Goal: Task Accomplishment & Management: Use online tool/utility

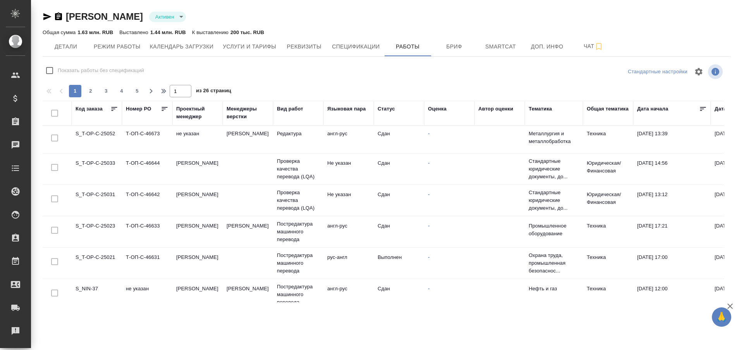
click at [104, 256] on td "S_T-OP-C-25021" at bounding box center [97, 262] width 50 height 27
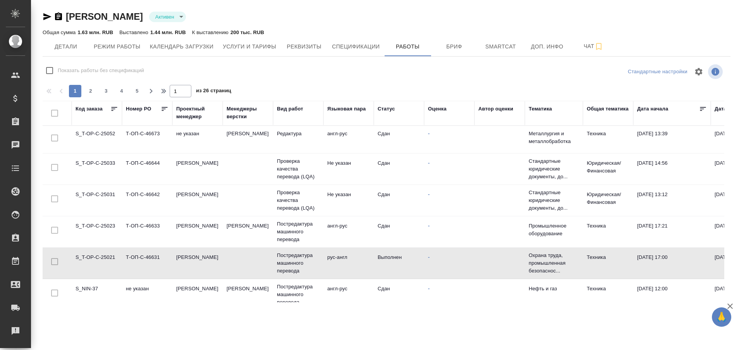
click at [104, 256] on td "S_T-OP-C-25021" at bounding box center [97, 262] width 50 height 27
click at [15, 327] on div "Рекламации" at bounding box center [5, 331] width 19 height 12
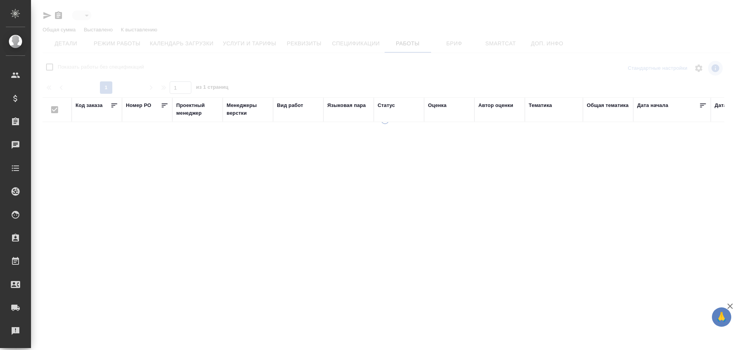
type input "active"
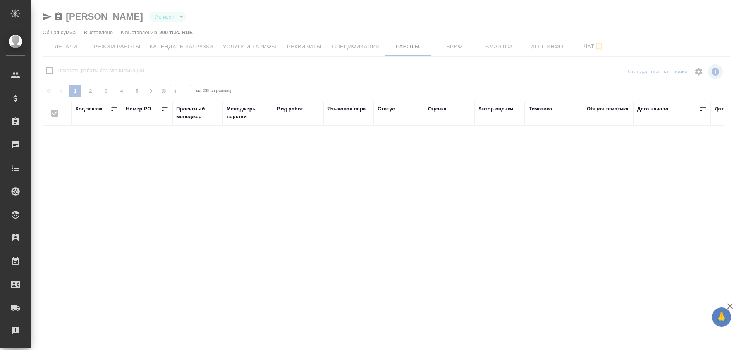
checkbox input "false"
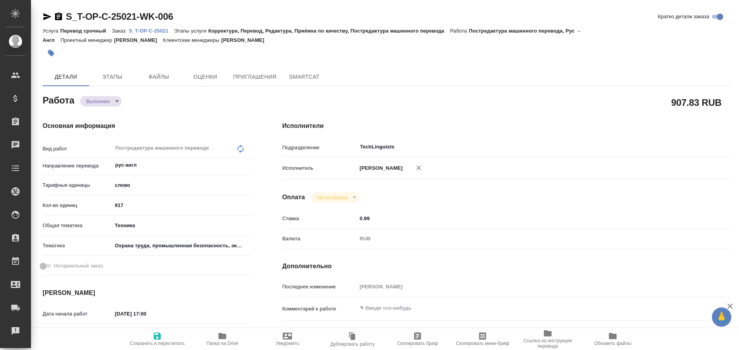
type textarea "x"
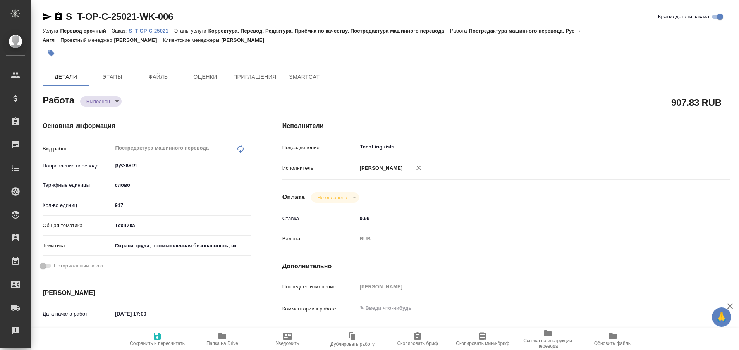
type textarea "x"
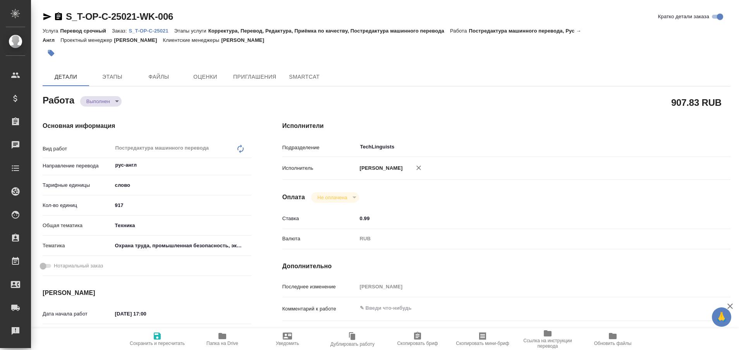
type textarea "x"
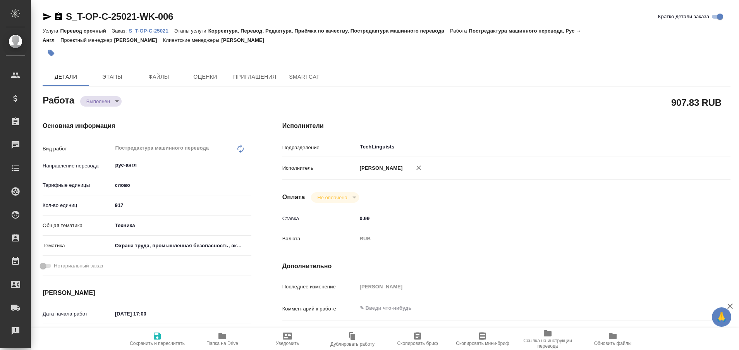
click at [141, 31] on p "S_T-OP-C-25021" at bounding box center [151, 31] width 45 height 6
type textarea "x"
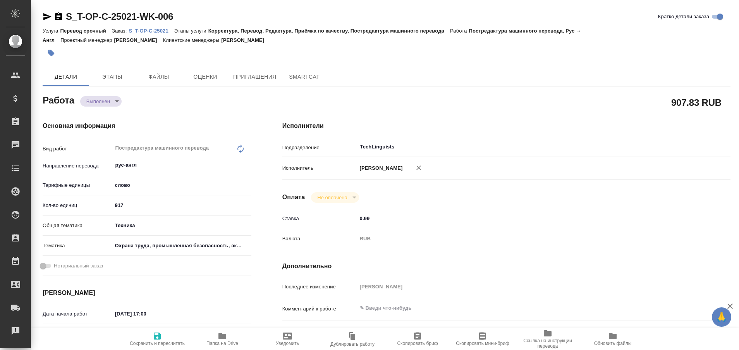
type textarea "x"
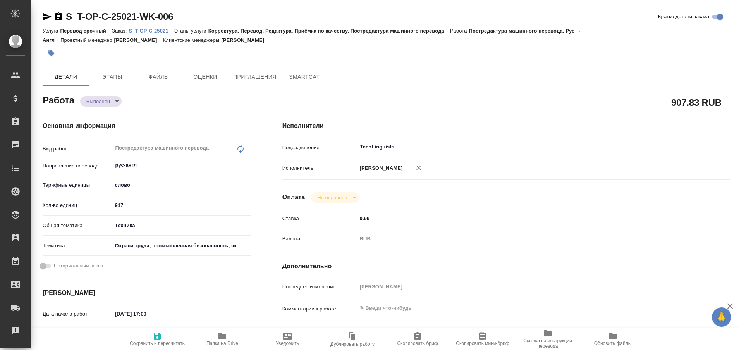
type textarea "x"
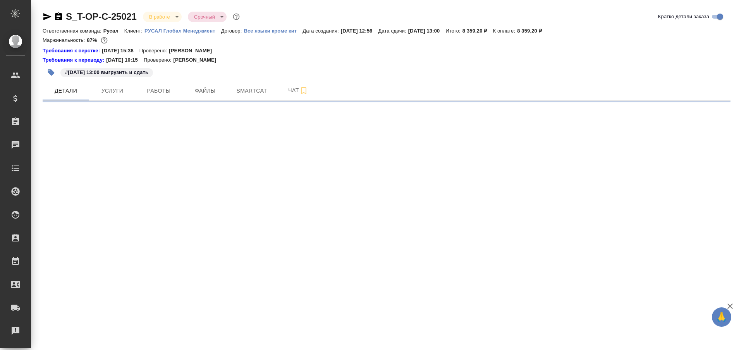
select select "RU"
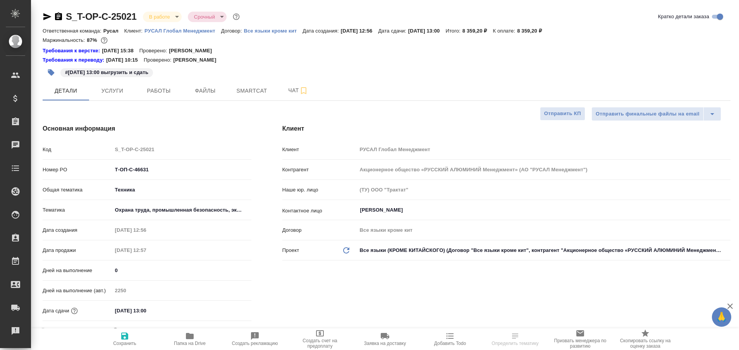
type textarea "x"
type input "[PERSON_NAME]"
click at [158, 98] on button "Работы" at bounding box center [159, 90] width 46 height 19
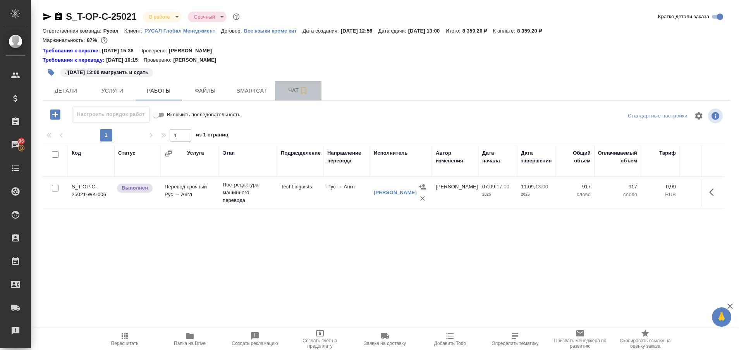
click at [291, 93] on span "Чат" at bounding box center [298, 91] width 37 height 10
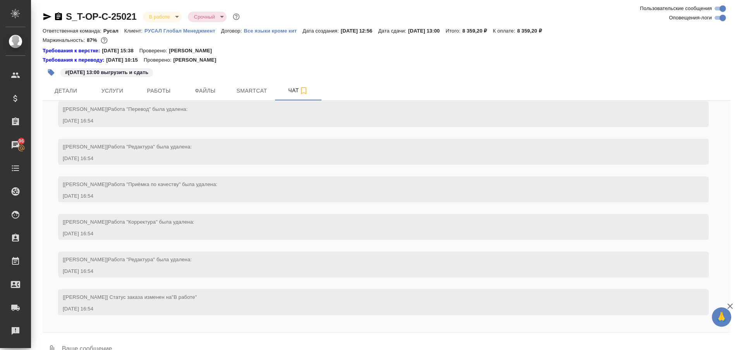
scroll to position [981, 0]
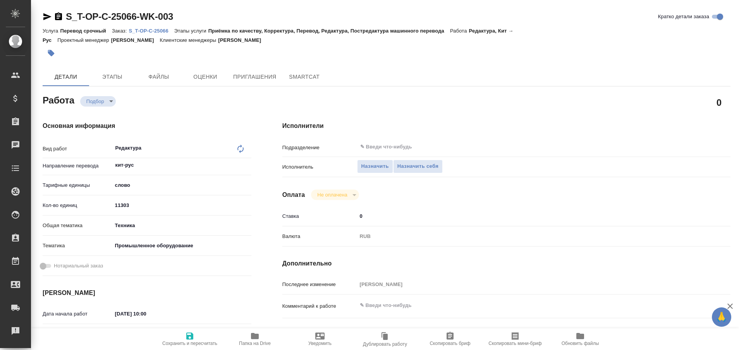
type textarea "x"
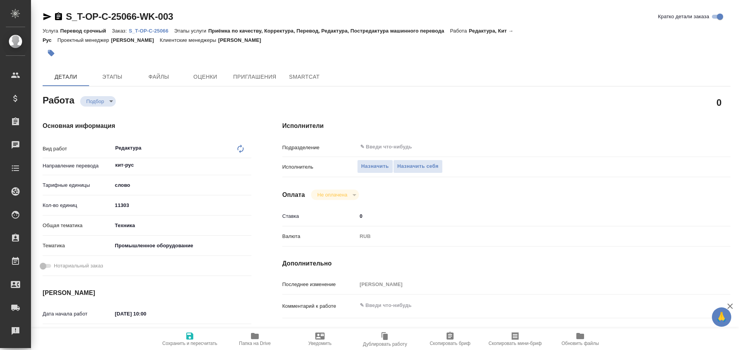
type textarea "x"
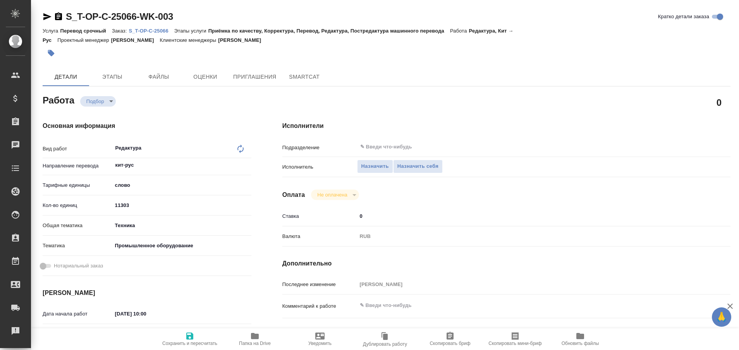
type textarea "x"
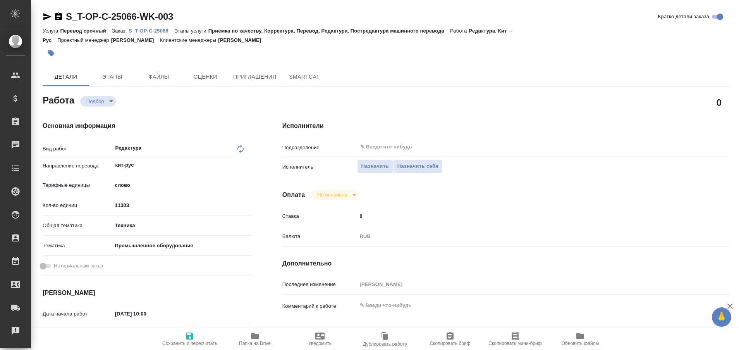
type textarea "x"
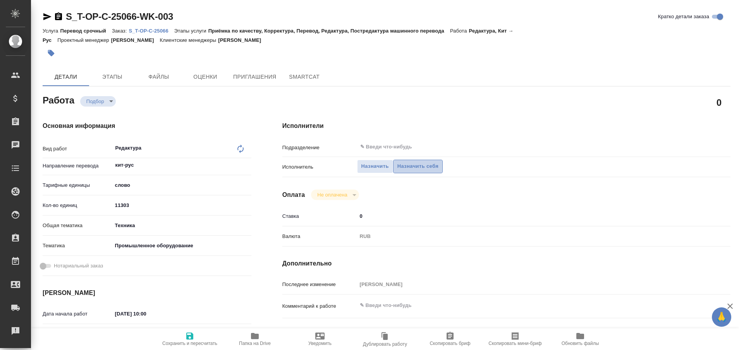
click at [430, 164] on span "Назначить себя" at bounding box center [417, 166] width 41 height 9
type textarea "x"
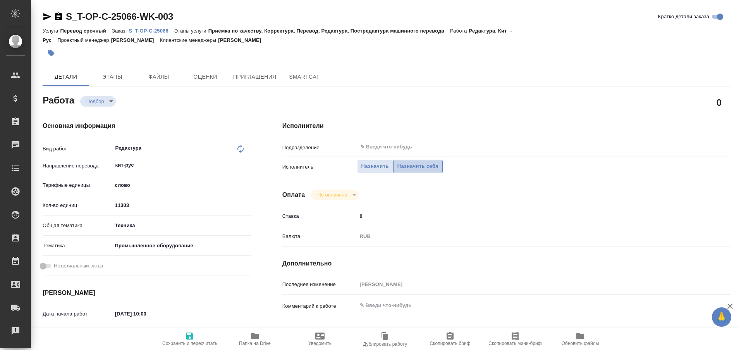
type textarea "x"
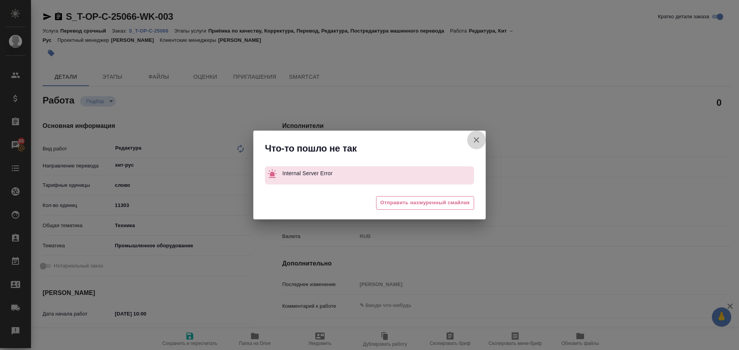
click at [478, 141] on icon "button" at bounding box center [476, 139] width 5 height 5
type textarea "x"
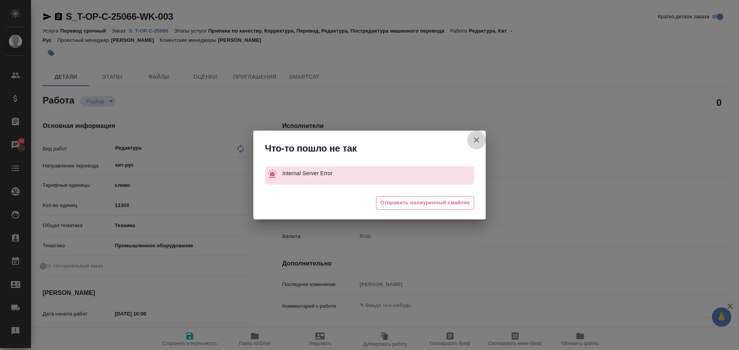
type textarea "x"
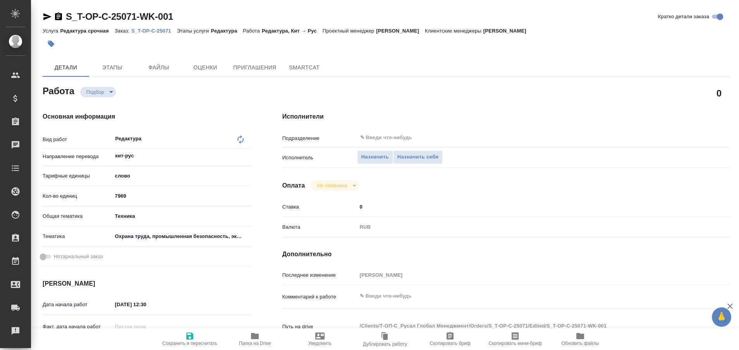
type textarea "x"
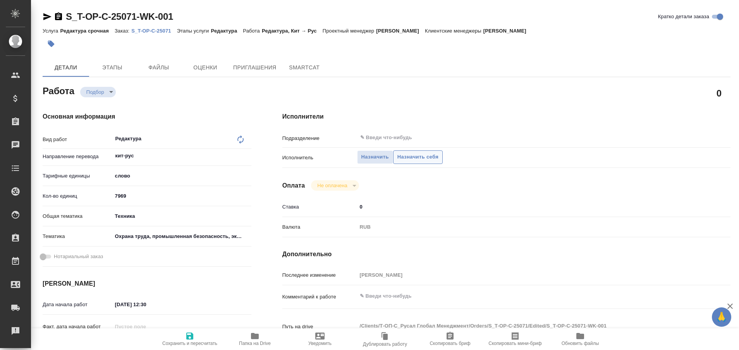
type textarea "x"
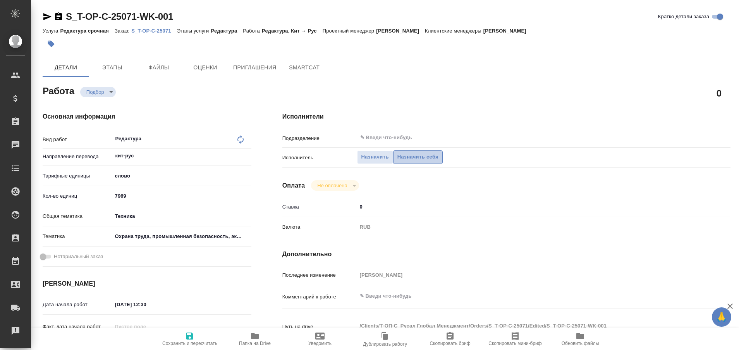
click at [403, 153] on span "Назначить себя" at bounding box center [417, 157] width 41 height 9
type textarea "x"
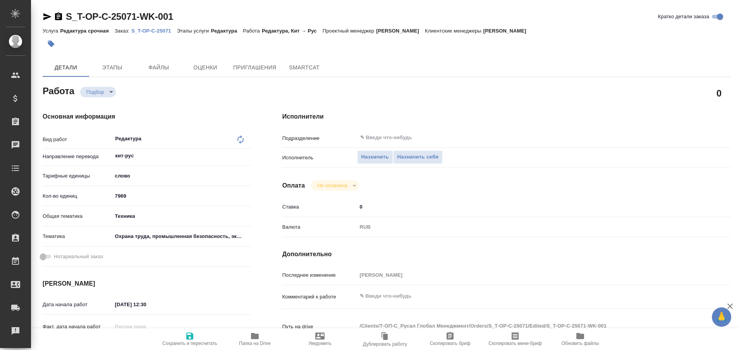
type textarea "x"
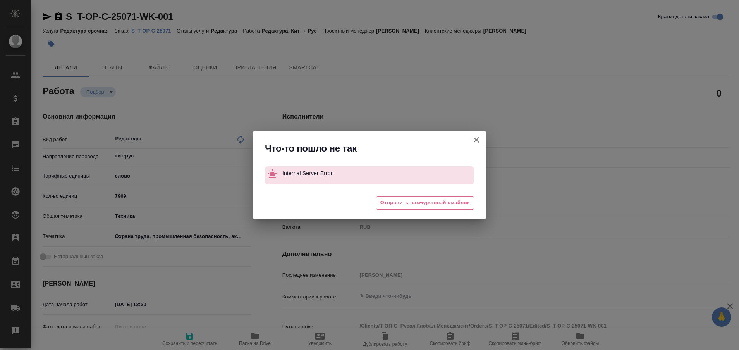
type textarea "x"
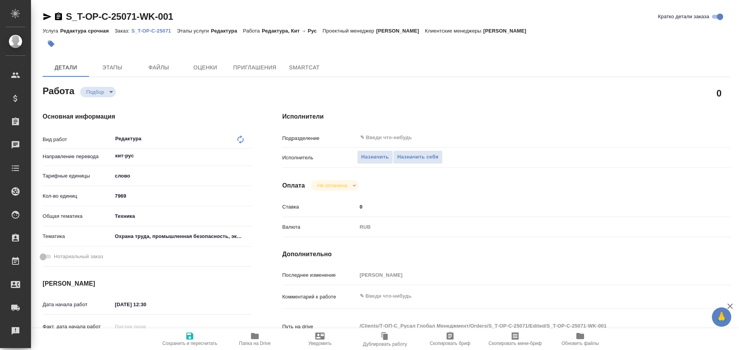
type textarea "x"
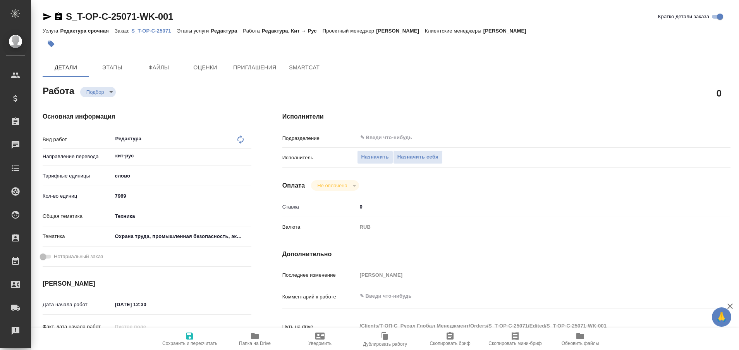
type textarea "x"
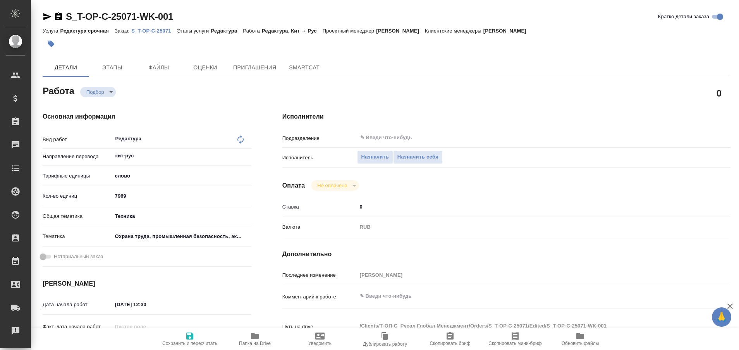
type textarea "x"
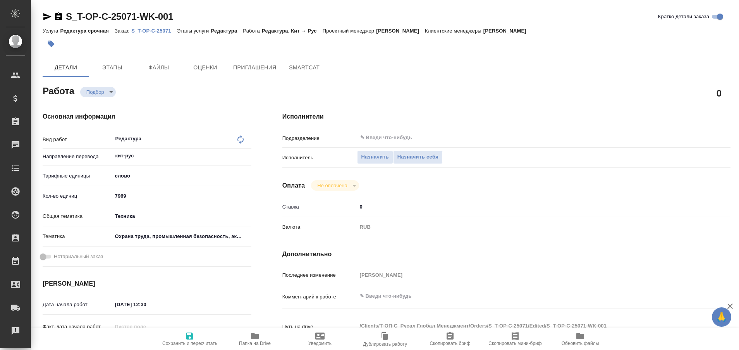
type textarea "x"
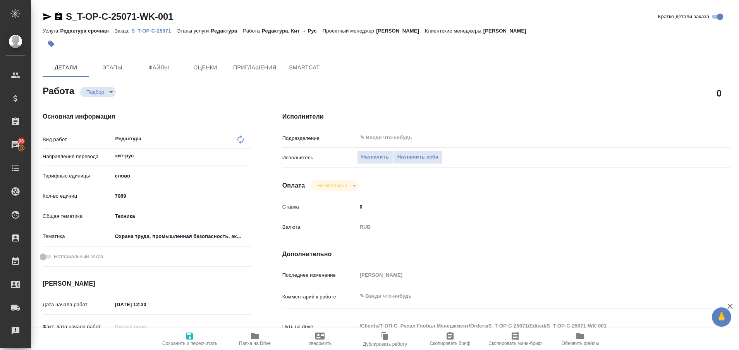
type textarea "x"
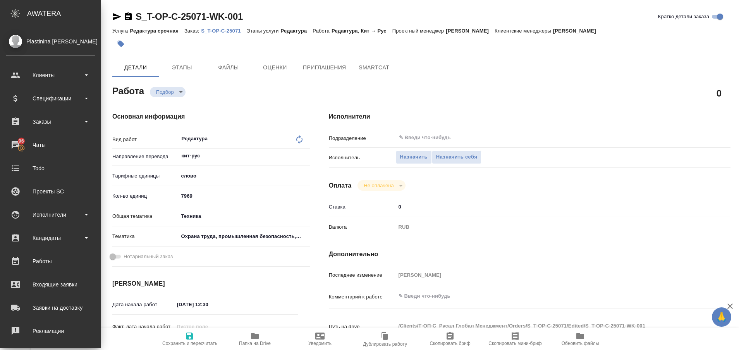
type textarea "x"
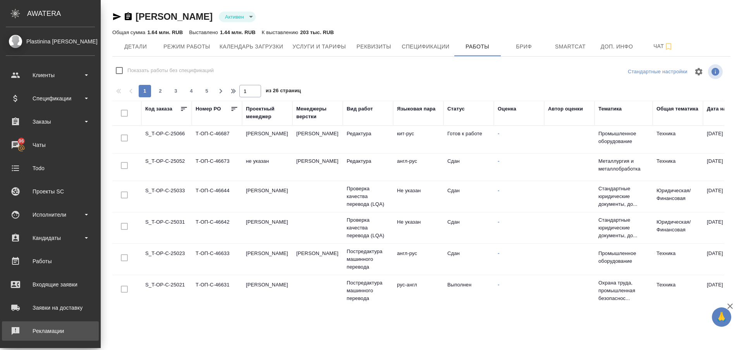
click at [15, 333] on div "Рекламации" at bounding box center [50, 331] width 89 height 12
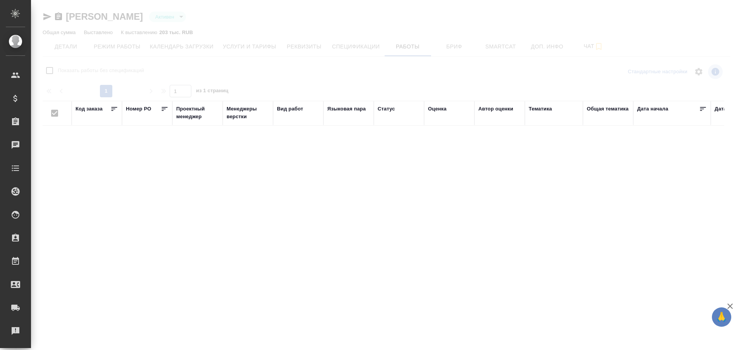
type input "active"
checkbox input "false"
